Goal: Check status: Check status

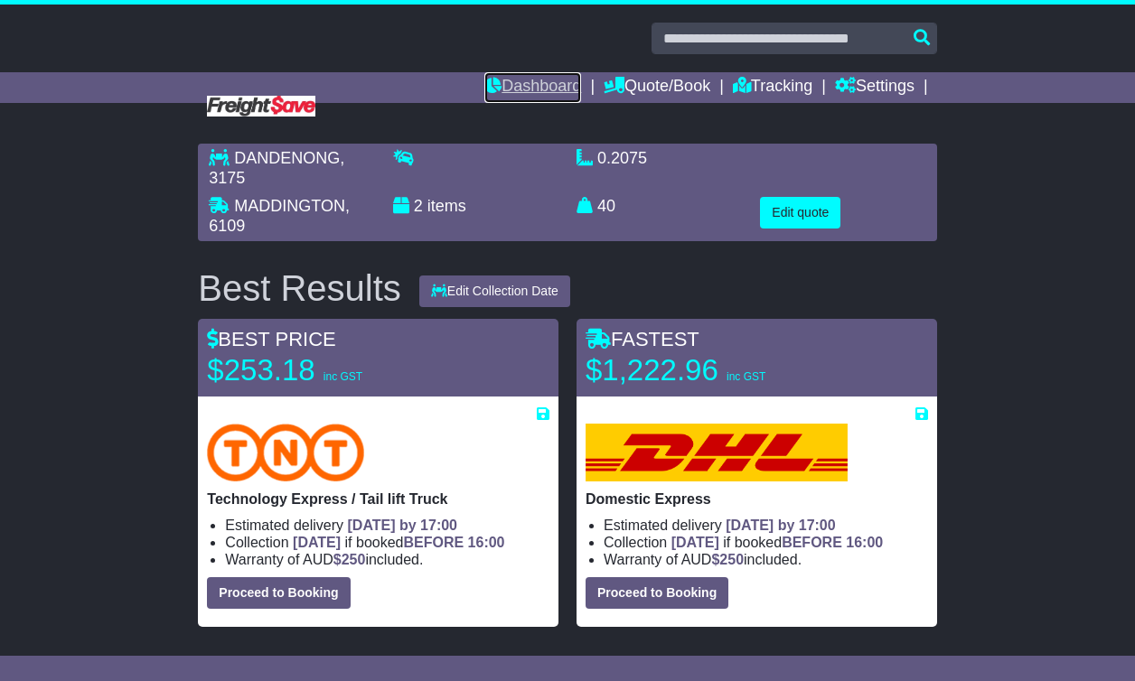
click at [542, 86] on link "Dashboard" at bounding box center [532, 87] width 97 height 31
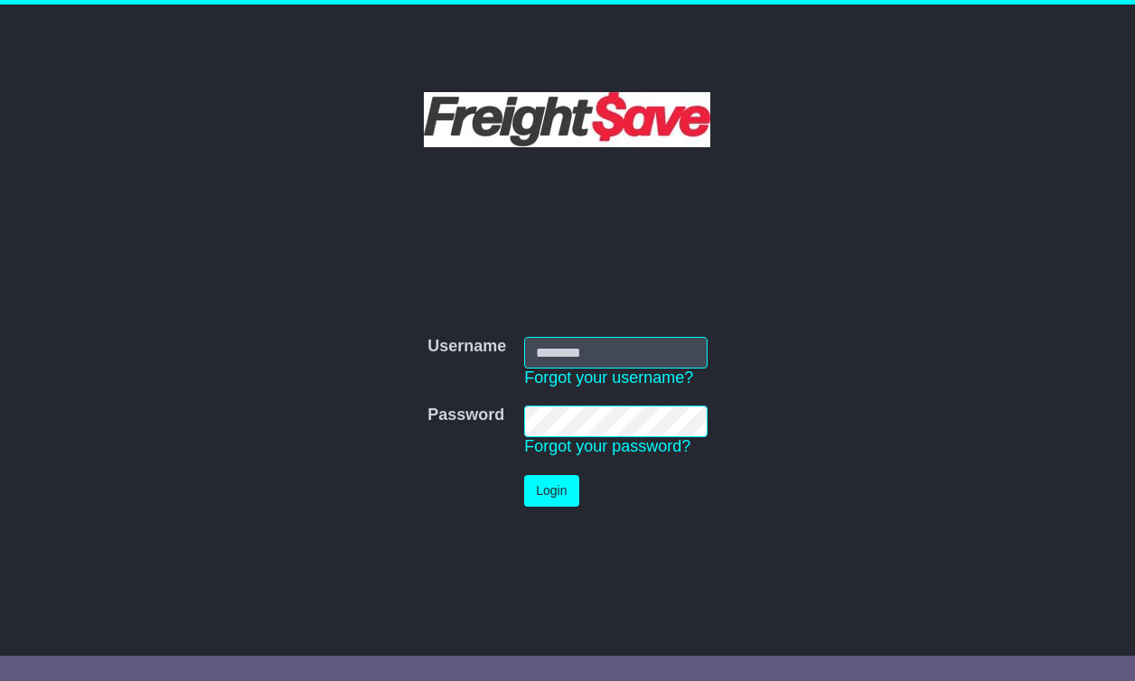
type input "**********"
click at [561, 499] on button "Login" at bounding box center [551, 491] width 54 height 32
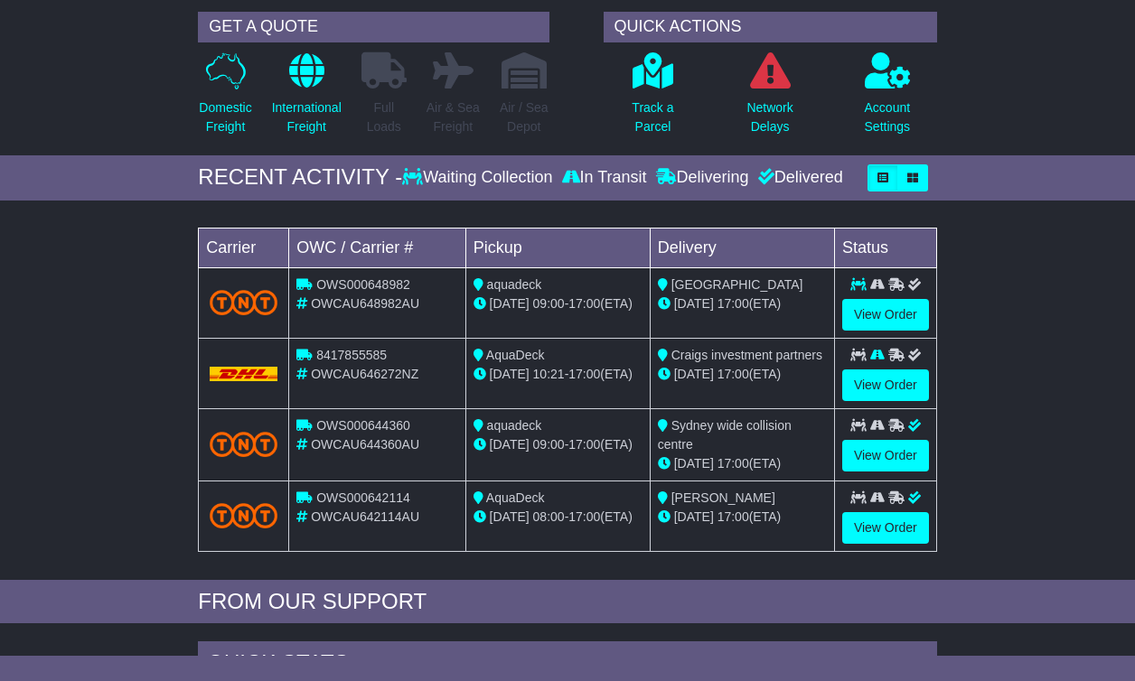
scroll to position [135, 0]
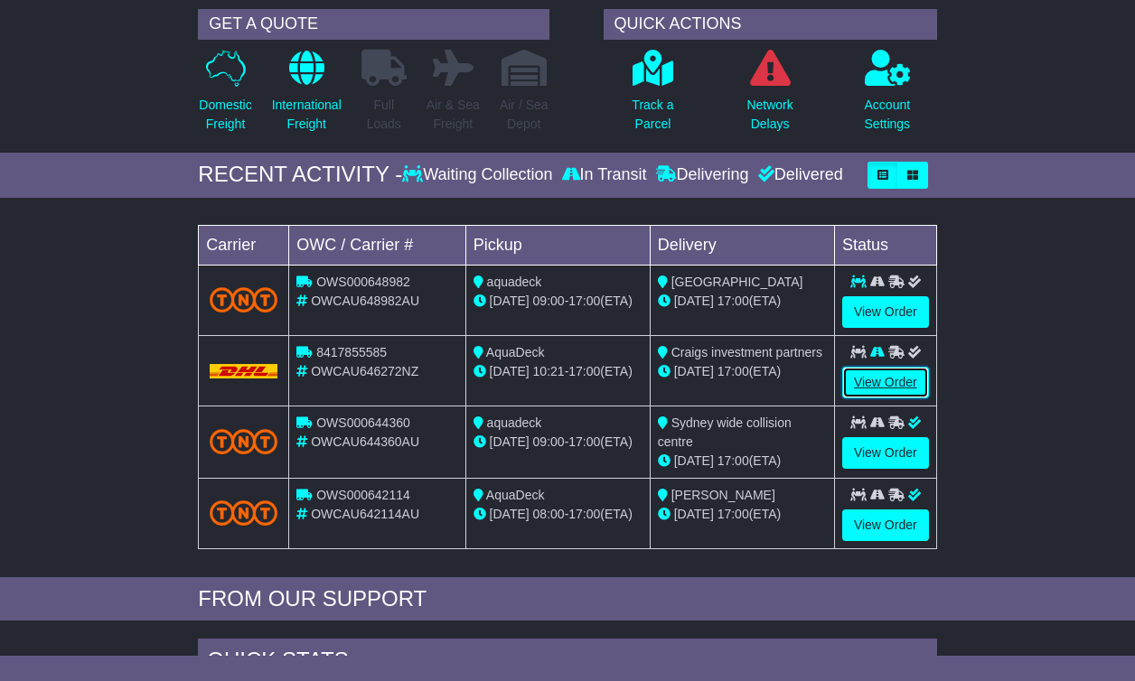
click at [881, 382] on link "View Order" at bounding box center [885, 383] width 87 height 32
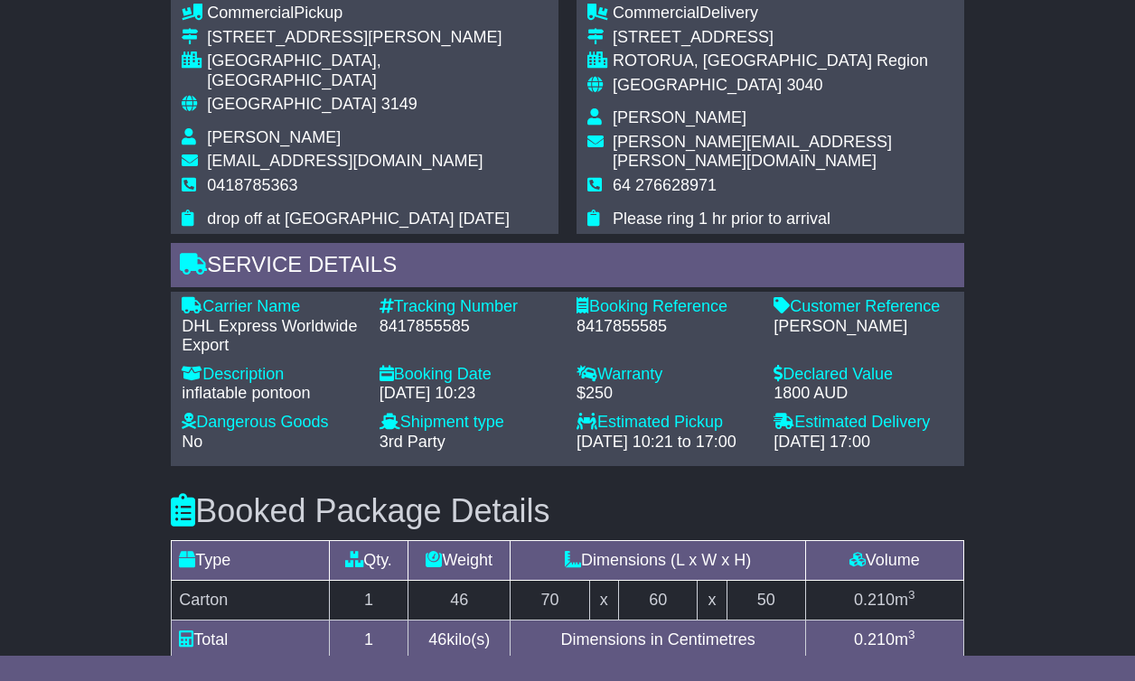
scroll to position [856, 0]
